Goal: Communication & Community: Answer question/provide support

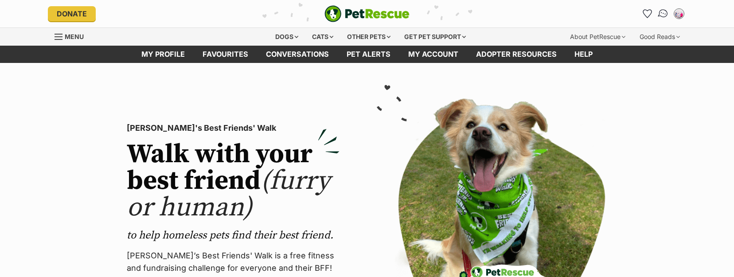
click at [668, 17] on link "Conversations" at bounding box center [663, 13] width 18 height 18
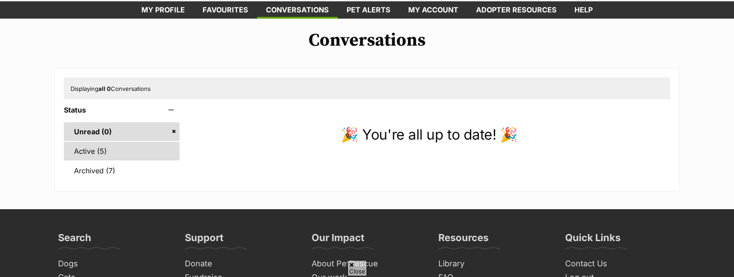
scroll to position [44, 0]
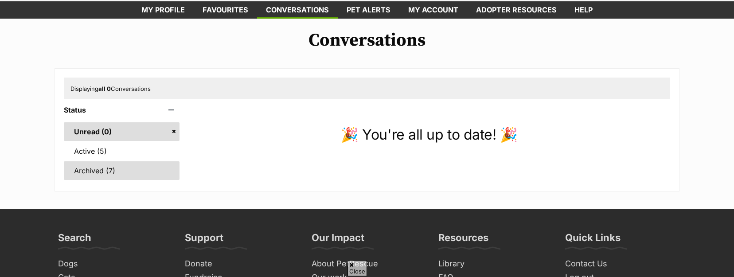
click at [98, 168] on link "Archived (7)" at bounding box center [122, 170] width 116 height 19
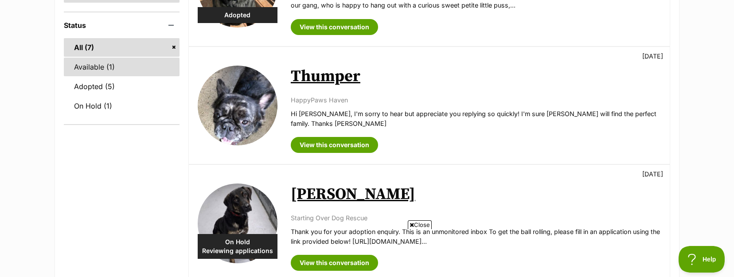
click at [100, 68] on link "Available (1)" at bounding box center [122, 67] width 116 height 19
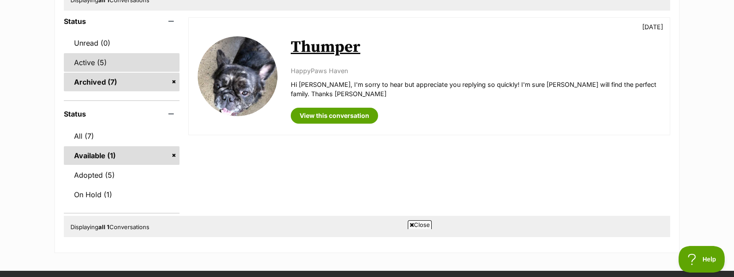
click at [96, 63] on link "Active (5)" at bounding box center [122, 62] width 116 height 19
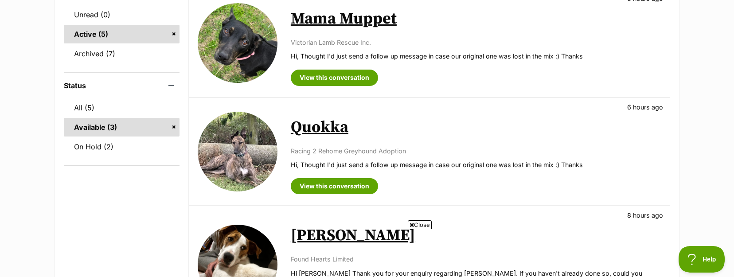
scroll to position [177, 0]
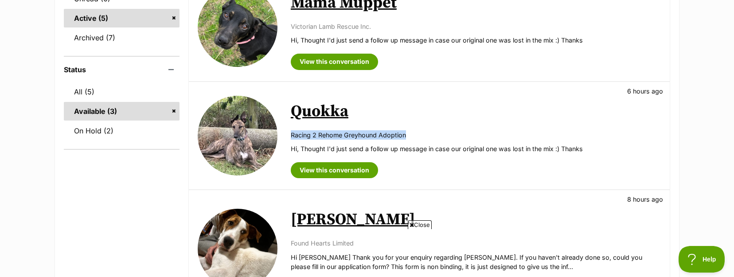
drag, startPoint x: 291, startPoint y: 136, endPoint x: 408, endPoint y: 133, distance: 117.6
click at [408, 133] on p "Racing 2 Rehome Greyhound Adoption" at bounding box center [476, 134] width 370 height 9
copy p "Racing 2 Rehome Greyhound Adoption"
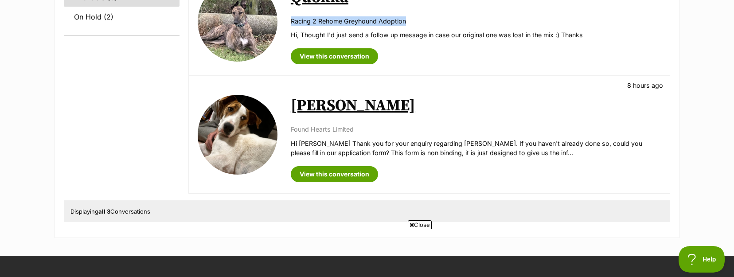
scroll to position [310, 0]
